Goal: Transaction & Acquisition: Purchase product/service

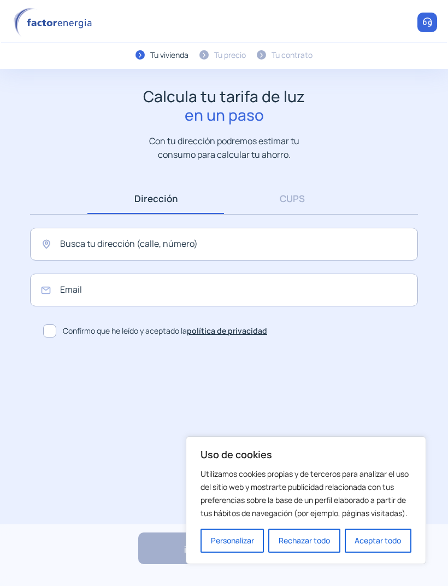
click at [298, 198] on link "CUPS" at bounding box center [292, 198] width 136 height 31
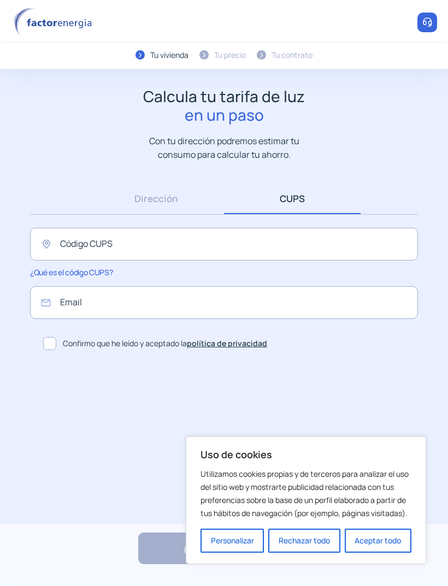
click at [316, 535] on button "Rechazar todo" at bounding box center [304, 540] width 72 height 24
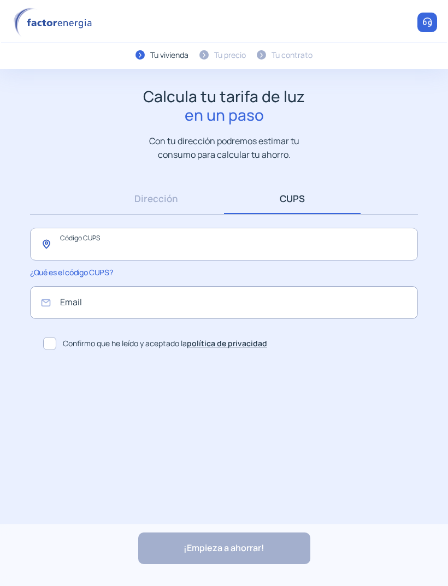
click at [150, 243] on input "text" at bounding box center [224, 244] width 388 height 33
type input "**********"
click at [257, 309] on input "email" at bounding box center [224, 302] width 388 height 33
type input "**********"
click at [52, 341] on span at bounding box center [49, 343] width 13 height 13
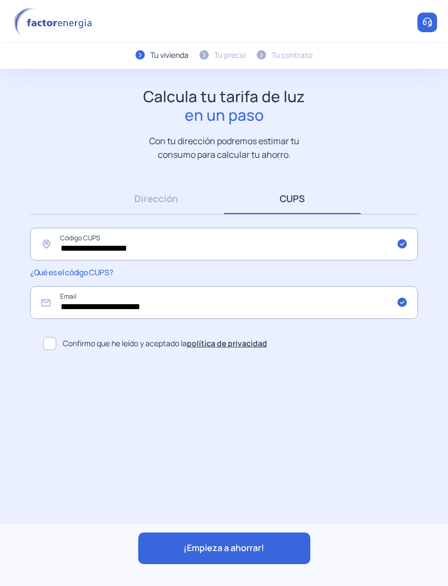
click at [260, 542] on span "¡Empieza a ahorrar!" at bounding box center [223, 548] width 81 height 14
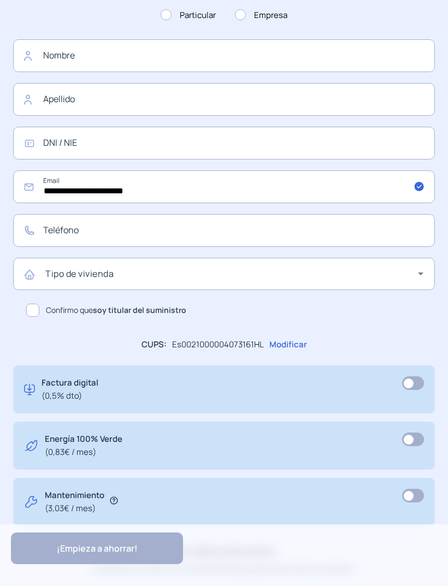
scroll to position [377, 0]
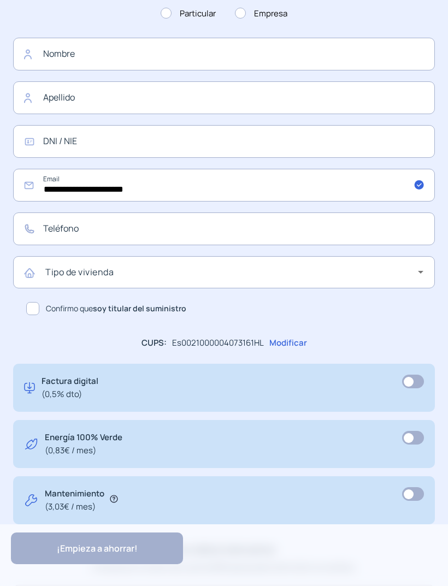
click at [115, 497] on icon at bounding box center [114, 499] width 8 height 8
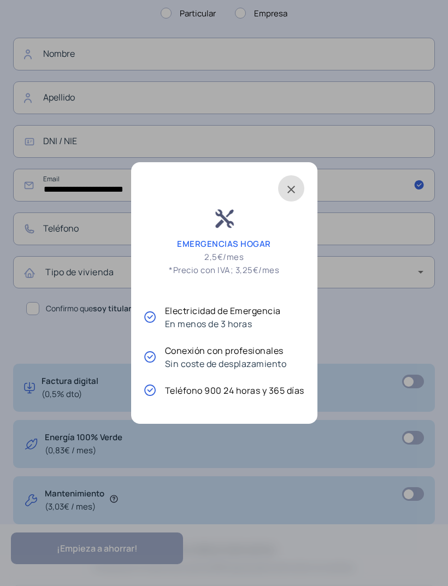
click at [295, 191] on span at bounding box center [291, 188] width 26 height 26
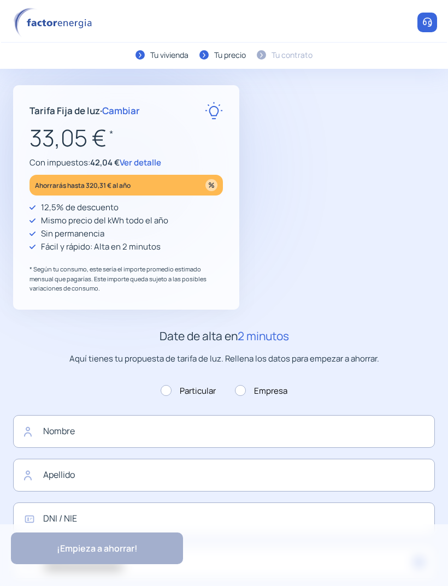
click at [151, 159] on span "Ver detalle" at bounding box center [140, 162] width 41 height 11
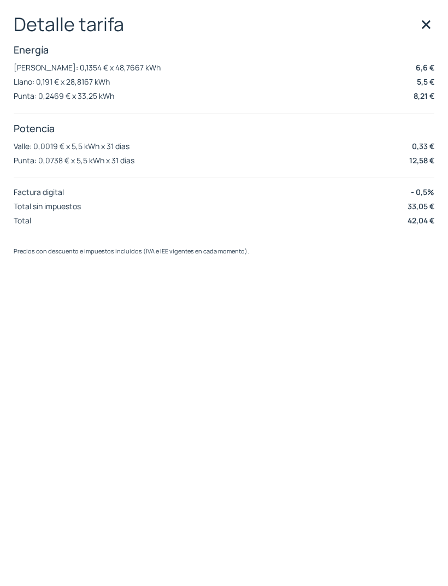
click at [435, 17] on div "Detalle tarifa Energía [PERSON_NAME]: 0,1354 € x 48,7667 kWh 6,6 € Llano: 0,191…" at bounding box center [224, 293] width 448 height 586
click at [424, 22] on img at bounding box center [426, 24] width 16 height 16
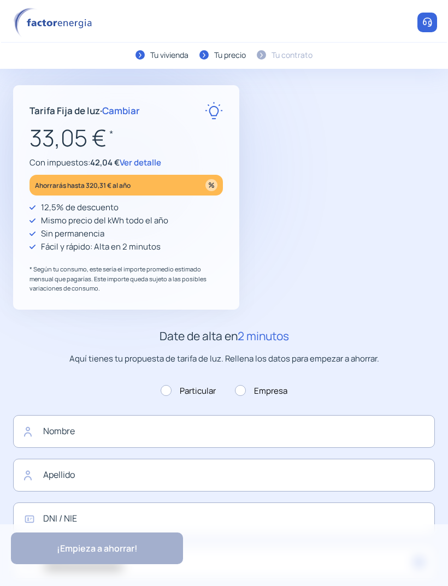
click at [129, 106] on span "Cambiar" at bounding box center [121, 110] width 38 height 13
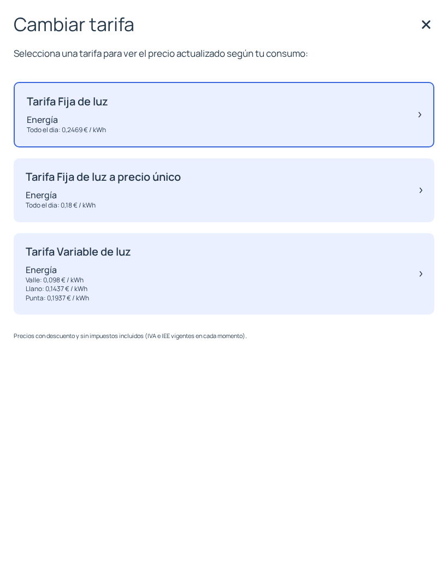
click at [388, 115] on div "Tarifa Fija de luz Energía Todo el dia: 0,2469 € / kWh" at bounding box center [224, 115] width 420 height 66
click at [415, 110] on div "Tarifa Fija de luz Energía Todo el dia: 0,2469 € / kWh" at bounding box center [224, 115] width 420 height 66
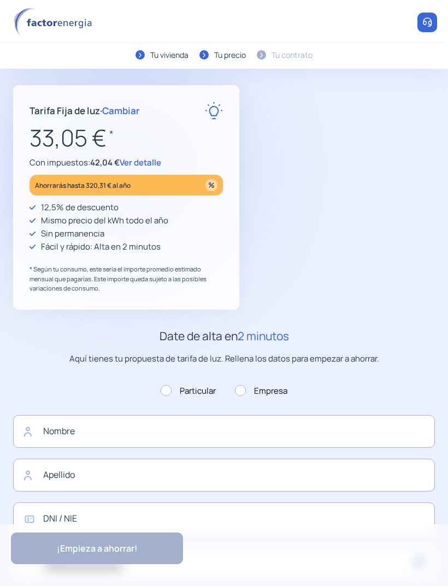
click at [141, 162] on span "Ver detalle" at bounding box center [140, 162] width 41 height 11
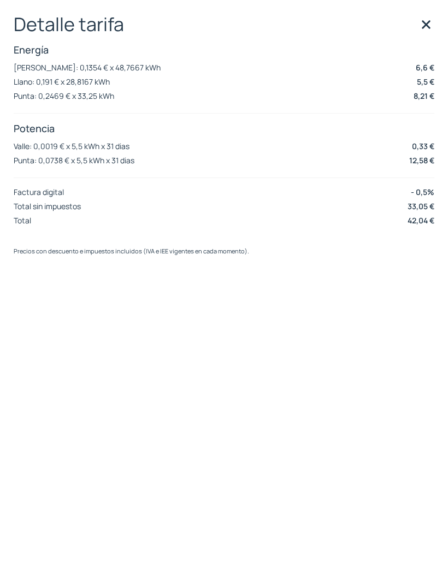
click at [429, 23] on img at bounding box center [426, 24] width 16 height 16
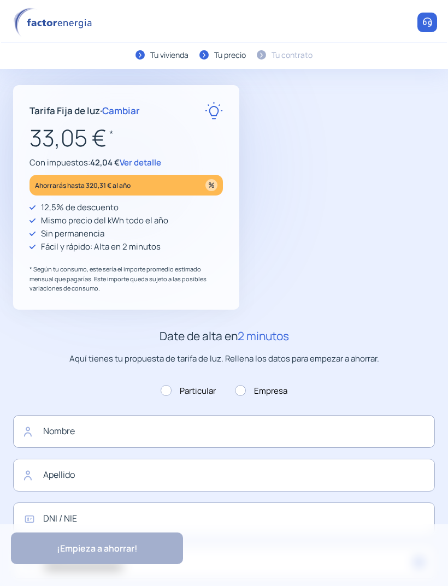
click at [128, 111] on span "Cambiar" at bounding box center [121, 110] width 38 height 13
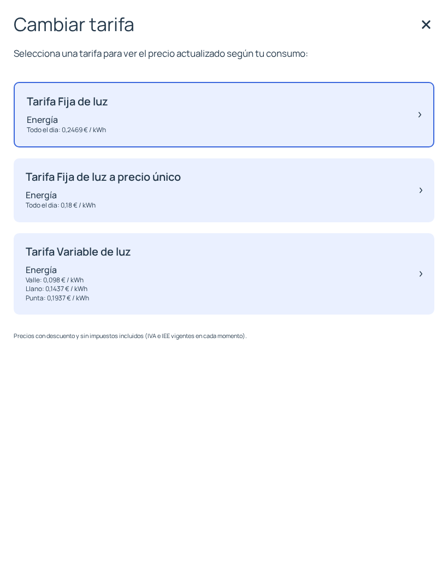
click at [257, 109] on div "Tarifa Fija de luz Energía Todo el dia: 0,2469 € / kWh" at bounding box center [224, 115] width 420 height 66
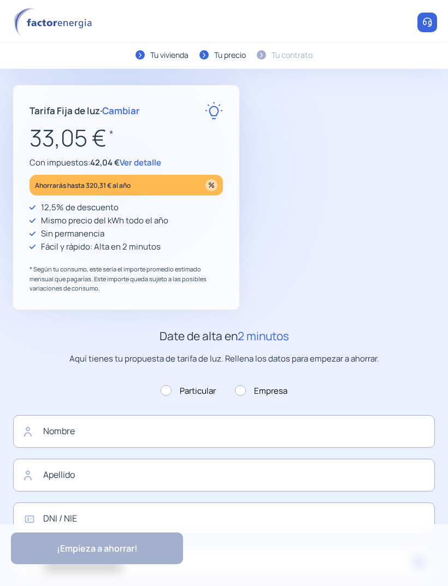
click at [233, 288] on div "Tarifa Fija de luz · Cambiar 33,05 € * Con impuestos: 42,04 € Ver detalle Ahorr…" at bounding box center [126, 197] width 226 height 224
click at [129, 107] on span "Cambiar" at bounding box center [121, 110] width 38 height 13
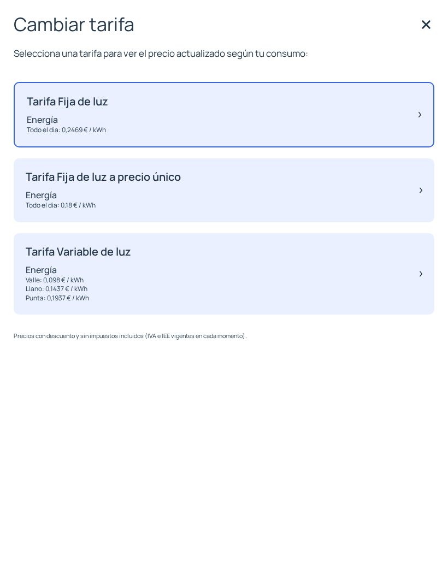
click at [250, 113] on div "Tarifa Fija de luz Energía Todo el dia: 0,2469 € / kWh" at bounding box center [224, 115] width 420 height 66
click at [419, 124] on img at bounding box center [419, 115] width 3 height 40
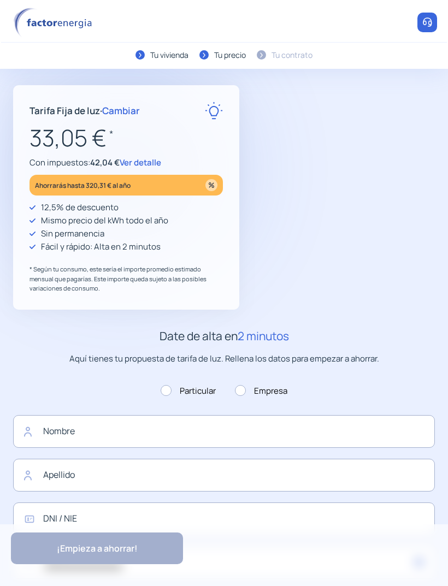
click at [149, 158] on span "Ver detalle" at bounding box center [140, 162] width 41 height 11
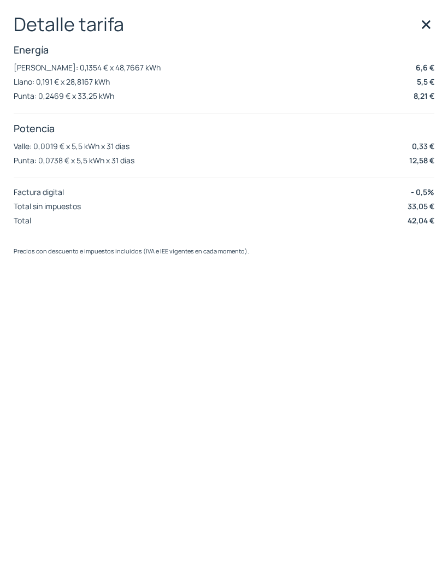
click at [423, 22] on img at bounding box center [426, 24] width 16 height 16
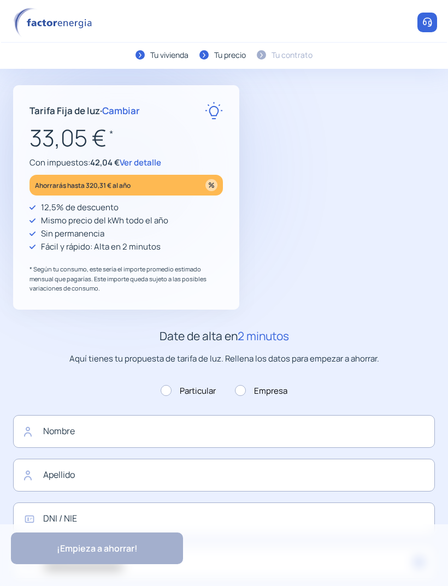
click at [125, 112] on span "Cambiar" at bounding box center [121, 110] width 38 height 13
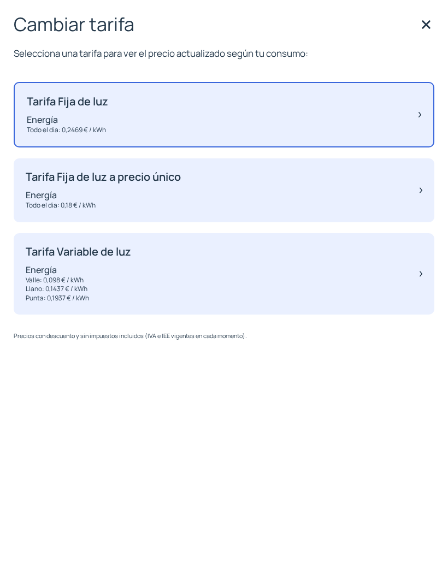
click at [91, 117] on p "Energía" at bounding box center [67, 120] width 81 height 12
click at [62, 179] on p "Tarifa Fija de luz a precio único" at bounding box center [103, 176] width 155 height 13
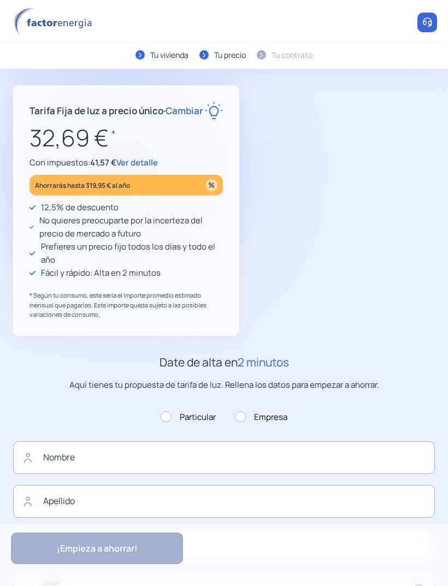
click at [133, 168] on span "Ver detalle" at bounding box center [136, 162] width 41 height 11
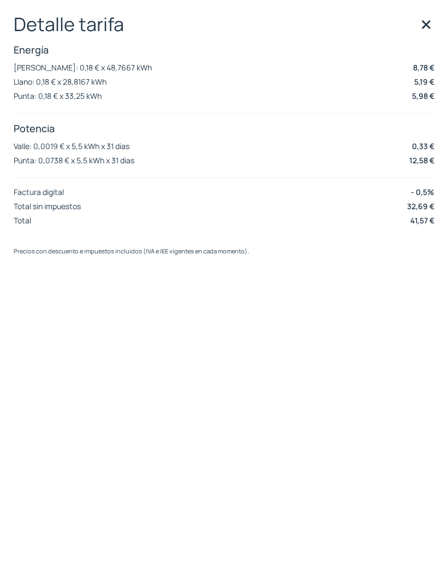
click at [430, 28] on img at bounding box center [426, 24] width 16 height 16
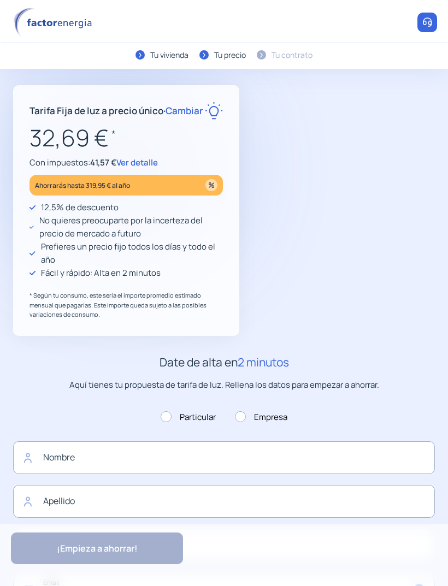
click at [165, 117] on span "Cambiar" at bounding box center [184, 110] width 38 height 13
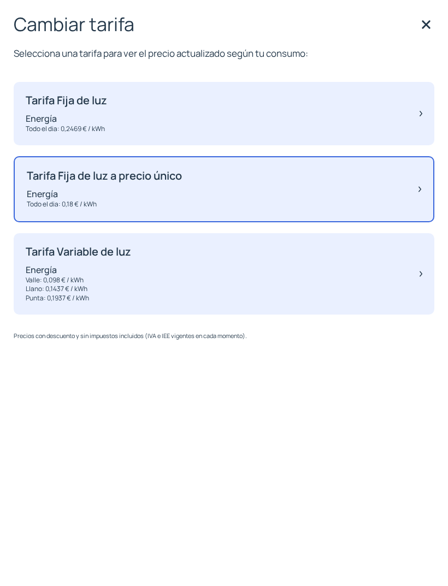
click at [122, 108] on div "Tarifa Fija de luz Energía Todo el dia: 0,2469 € / kWh" at bounding box center [224, 114] width 420 height 64
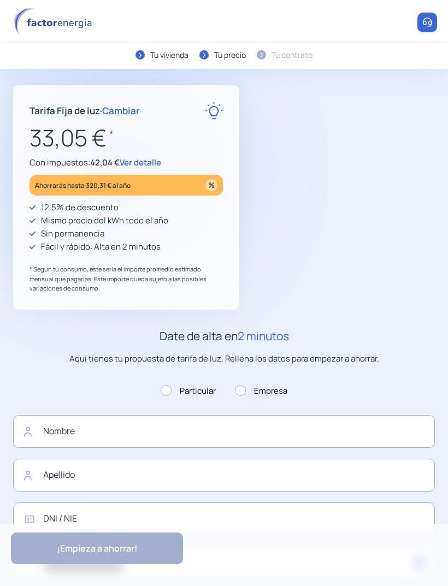
click at [141, 160] on span "Ver detalle" at bounding box center [140, 162] width 41 height 11
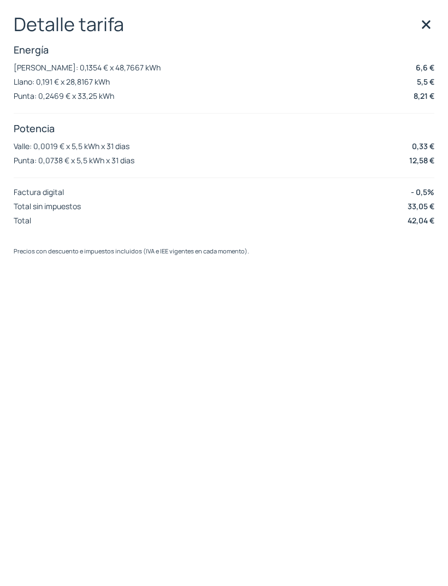
click at [427, 17] on img at bounding box center [426, 24] width 16 height 16
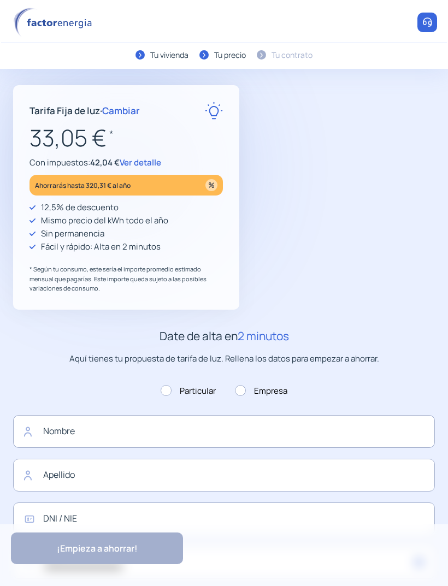
click at [129, 109] on span "Cambiar" at bounding box center [121, 110] width 38 height 13
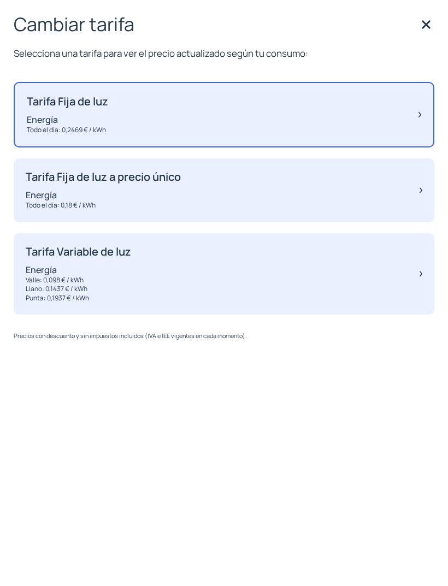
click at [170, 265] on div "Tarifa Variable de luz Energía Valle: 0,098 € / kWh Llano: 0,1437 € / kWh Punta…" at bounding box center [224, 274] width 420 height 82
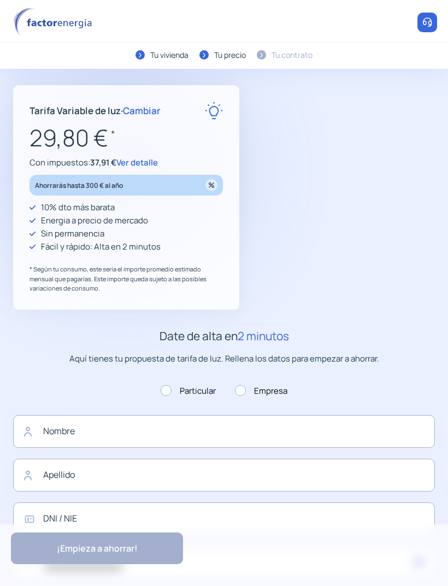
click at [138, 158] on span "Ver detalle" at bounding box center [136, 162] width 41 height 11
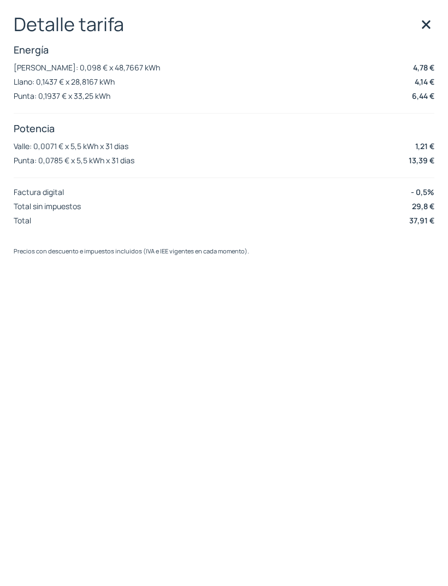
click at [420, 28] on img at bounding box center [426, 24] width 16 height 16
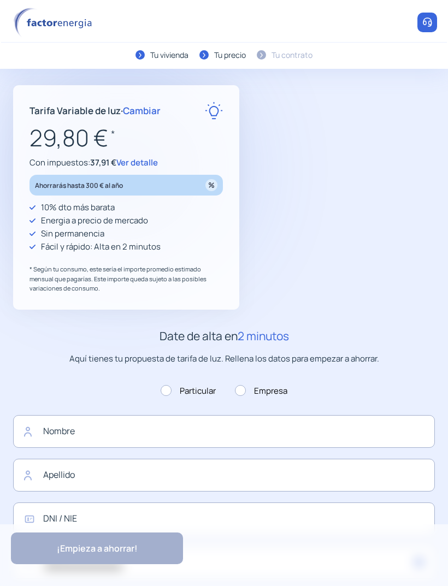
click at [147, 112] on span "Cambiar" at bounding box center [142, 110] width 38 height 13
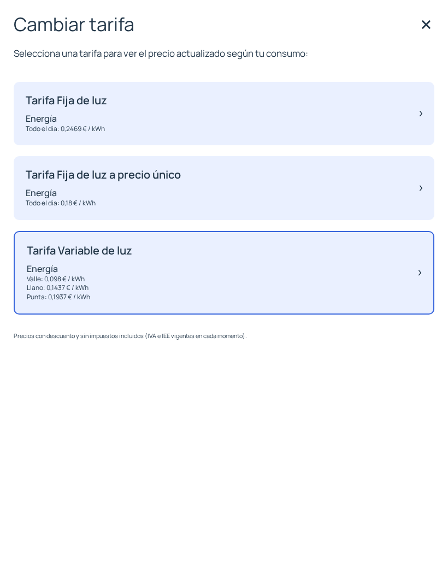
click at [321, 186] on div "Tarifa Fija de luz a precio único Energía Todo el dia: 0,18 € / kWh" at bounding box center [224, 188] width 420 height 64
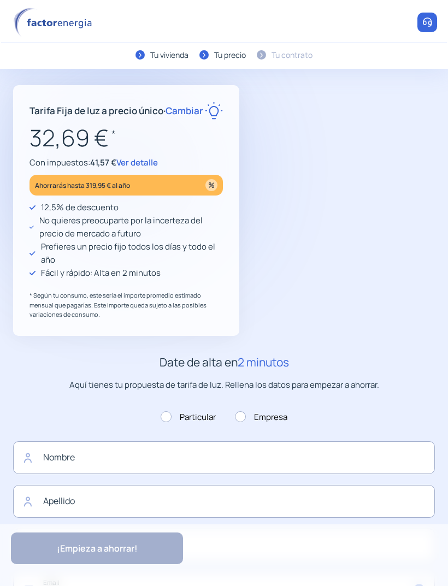
click at [165, 117] on span "Cambiar" at bounding box center [184, 110] width 38 height 13
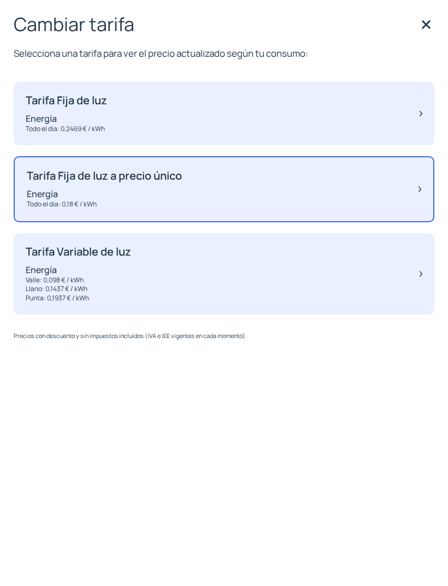
click at [53, 265] on p "Energía" at bounding box center [78, 270] width 105 height 12
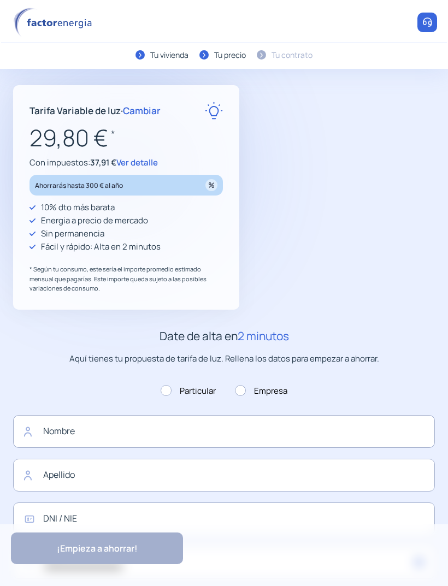
click at [140, 100] on div "Tarifa Variable de luz · Cambiar 29,80 € * Con impuestos: 37,91 € Ver detalle A…" at bounding box center [126, 197] width 226 height 224
click at [144, 112] on span "Cambiar" at bounding box center [142, 110] width 38 height 13
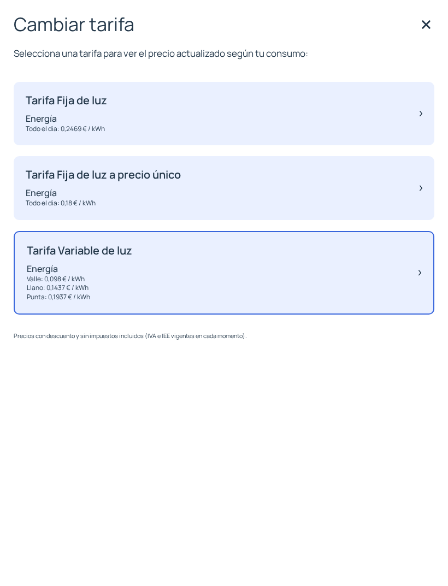
click at [44, 109] on div "Tarifa Fija de luz Energía Todo el dia: 0,2469 € / kWh" at bounding box center [66, 114] width 81 height 40
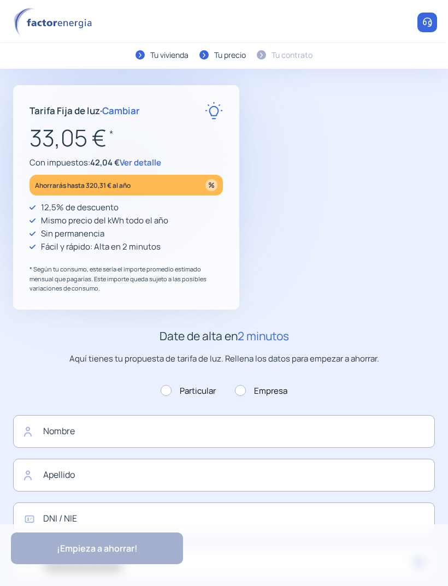
click at [116, 108] on span "Cambiar" at bounding box center [121, 110] width 38 height 13
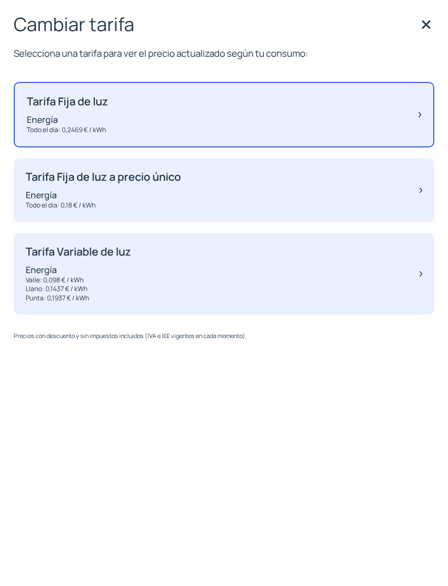
click at [63, 272] on p "Energía" at bounding box center [78, 270] width 105 height 12
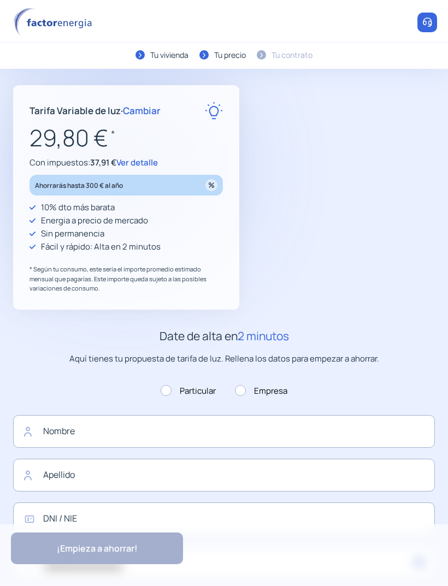
click at [214, 183] on img at bounding box center [211, 185] width 12 height 12
click at [217, 111] on img at bounding box center [214, 111] width 18 height 18
click at [142, 158] on span "Ver detalle" at bounding box center [136, 162] width 41 height 11
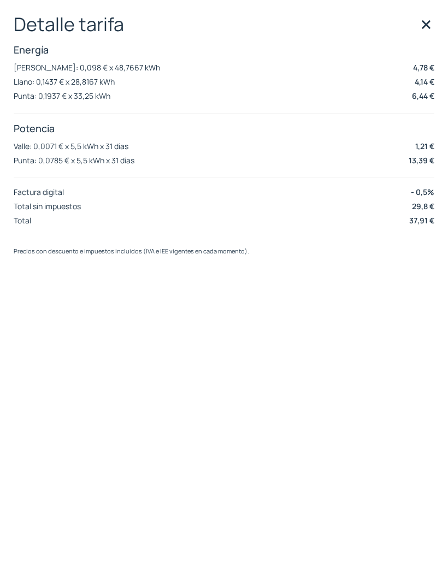
click at [426, 25] on img at bounding box center [426, 24] width 16 height 16
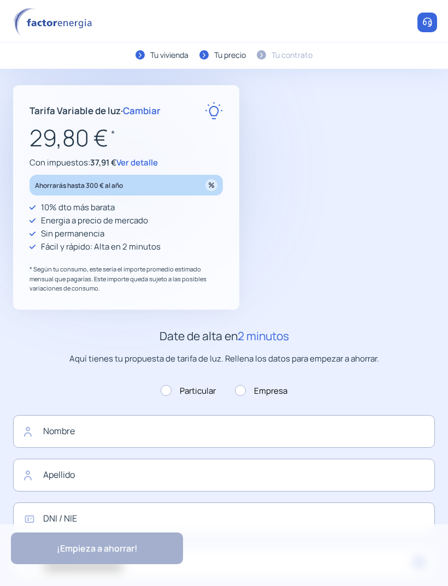
click at [144, 153] on p "29,80 € *" at bounding box center [125, 138] width 193 height 37
click at [149, 162] on span "Ver detalle" at bounding box center [136, 162] width 41 height 11
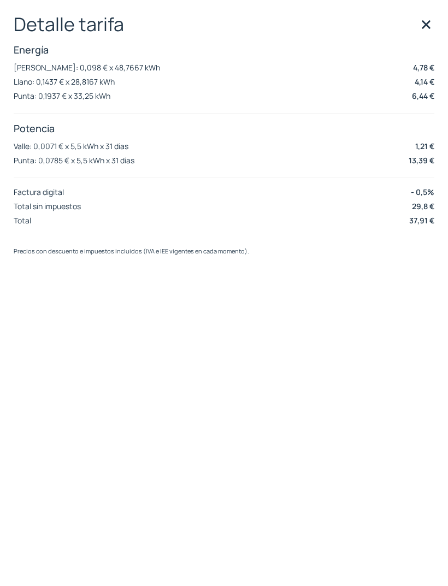
click at [434, 29] on img at bounding box center [426, 24] width 16 height 16
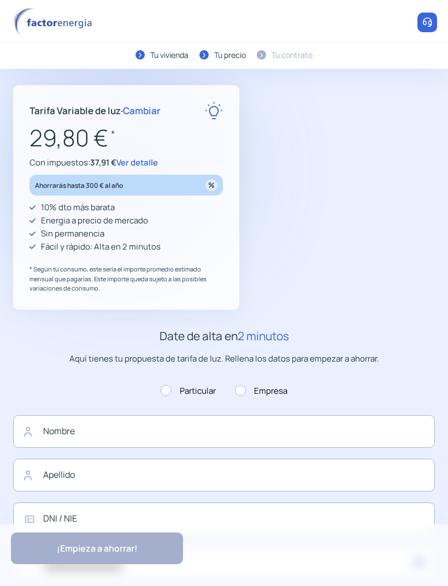
click at [141, 164] on span "Ver detalle" at bounding box center [136, 162] width 41 height 11
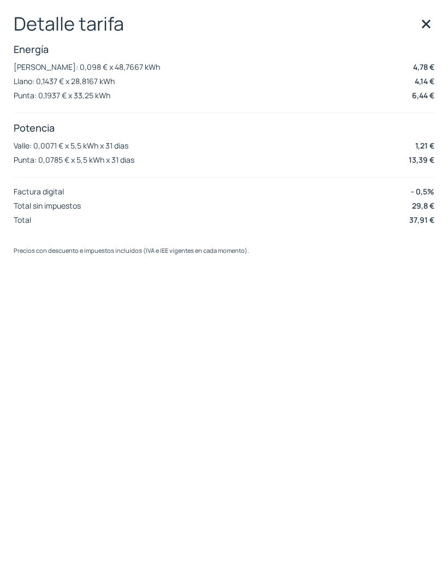
scroll to position [2, 0]
click at [429, 25] on img at bounding box center [426, 24] width 16 height 16
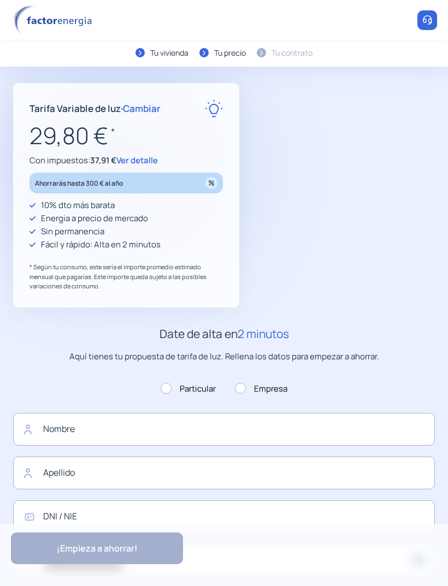
click at [148, 105] on span "Cambiar" at bounding box center [142, 108] width 38 height 13
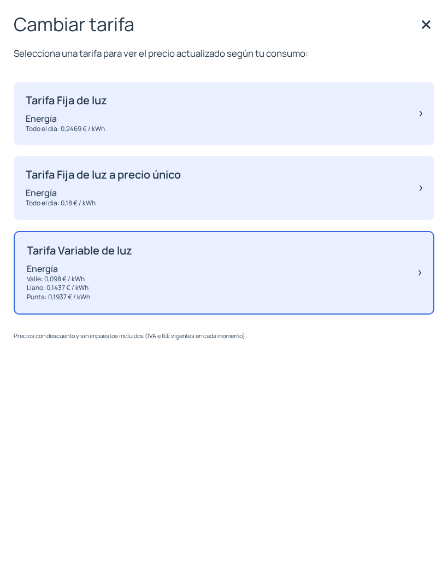
click at [198, 195] on div "Tarifa Fija de luz a precio único Energía Todo el dia: 0,18 € / kWh" at bounding box center [224, 188] width 420 height 64
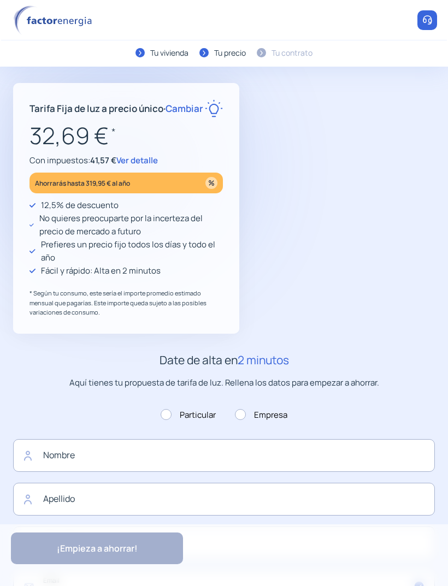
click at [146, 166] on span "Ver detalle" at bounding box center [136, 160] width 41 height 11
